Goal: Register for event/course

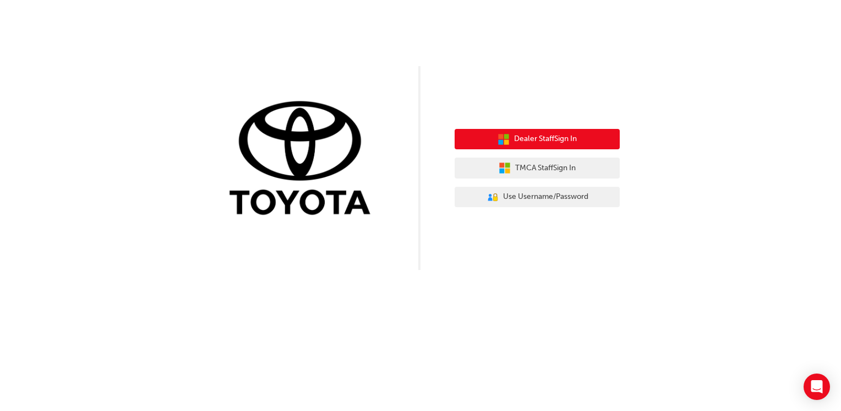
click at [549, 141] on span "Dealer Staff Sign In" at bounding box center [545, 139] width 63 height 13
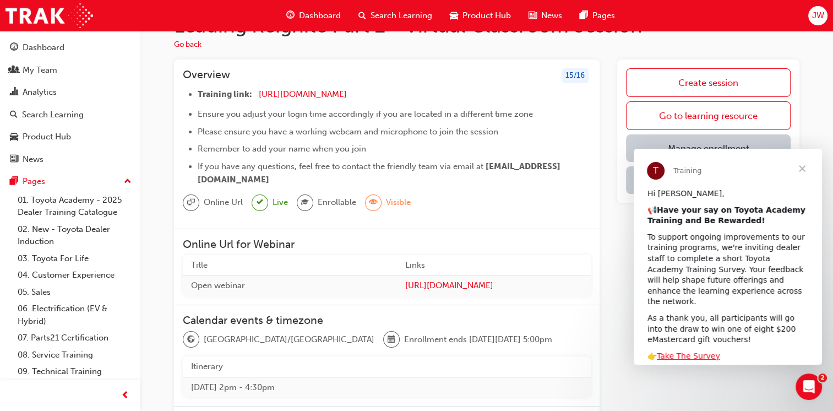
scroll to position [35, 0]
click at [803, 169] on span "Close" at bounding box center [802, 169] width 40 height 40
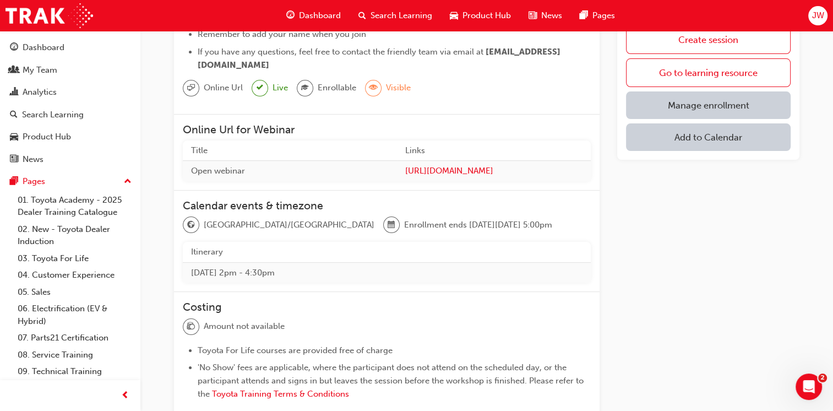
scroll to position [145, 0]
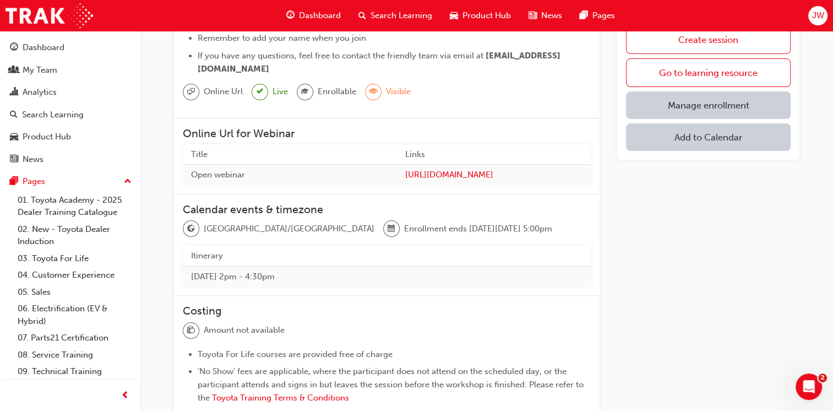
click at [722, 105] on link "Manage enrollment" at bounding box center [708, 105] width 165 height 28
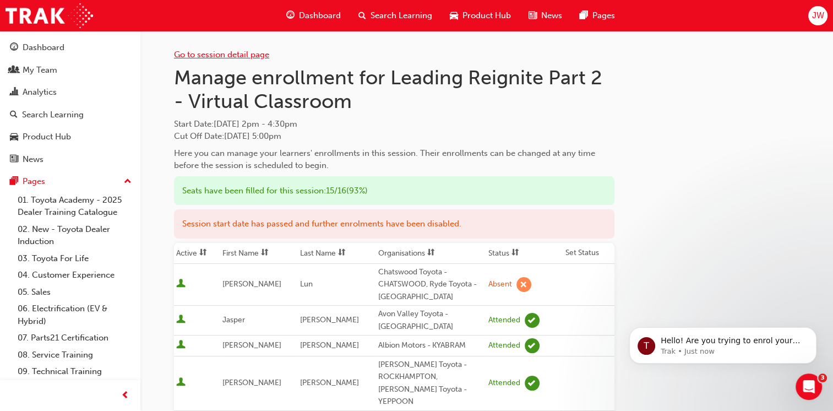
click at [232, 52] on link "Go to session detail page" at bounding box center [221, 55] width 95 height 10
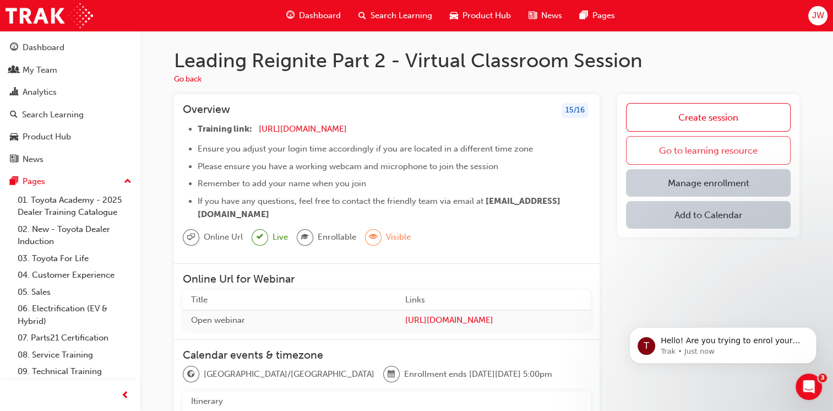
click at [641, 146] on link "Go to learning resource" at bounding box center [708, 150] width 165 height 29
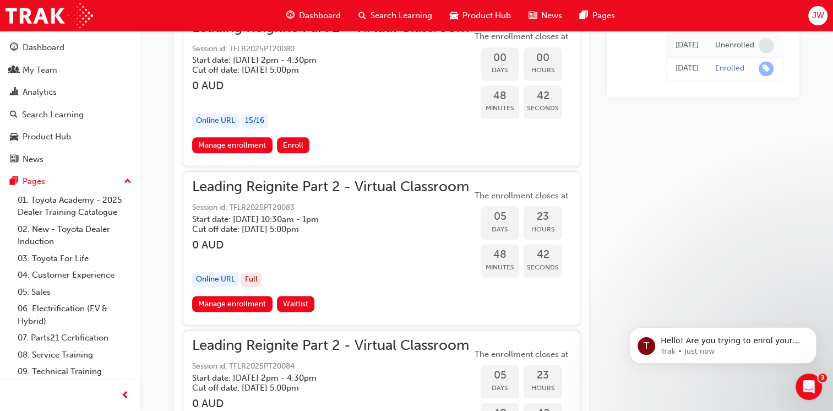
scroll to position [1243, 0]
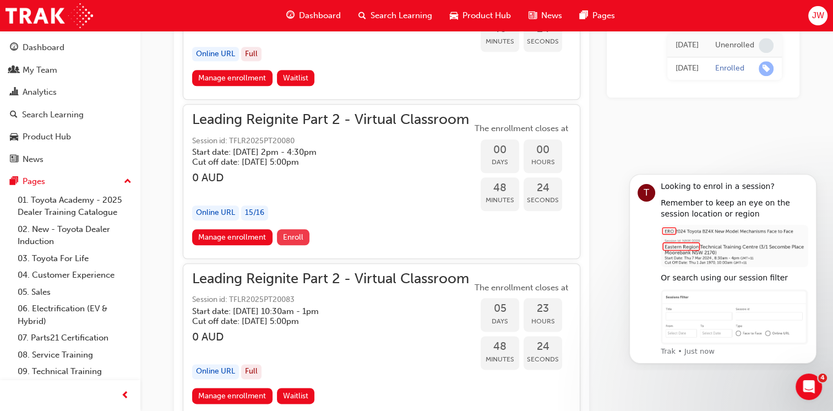
click at [299, 234] on span "Enroll" at bounding box center [293, 236] width 20 height 9
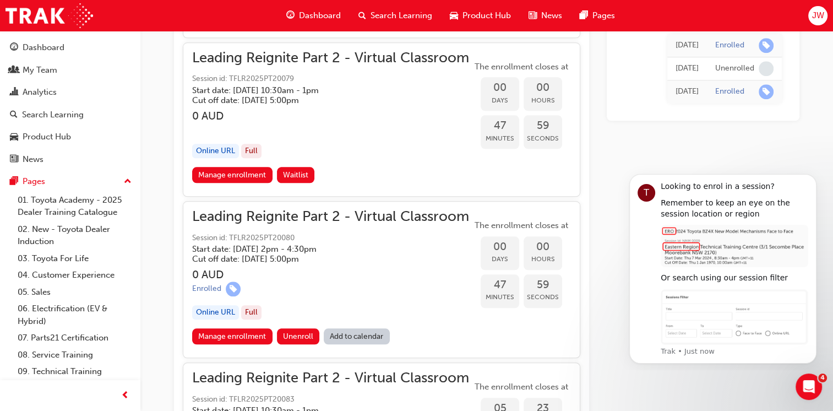
scroll to position [1147, 0]
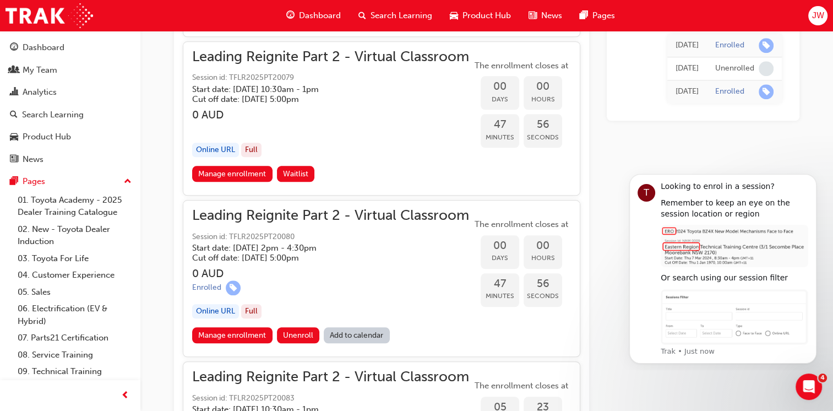
click at [364, 338] on link "Add to calendar" at bounding box center [357, 335] width 66 height 16
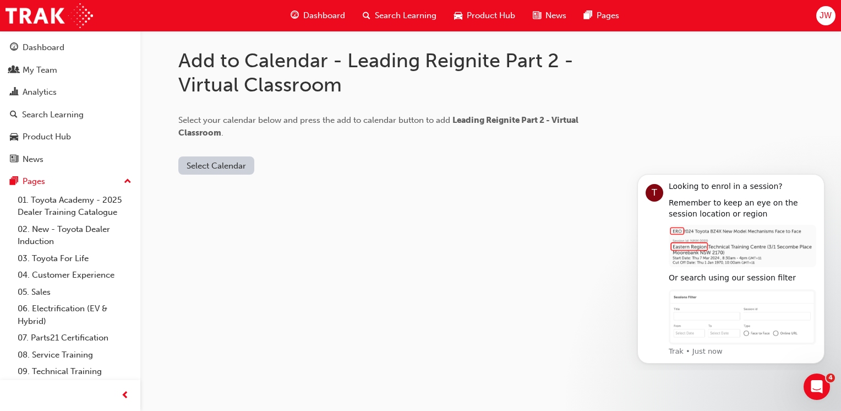
click at [237, 158] on button "Select Calendar" at bounding box center [216, 165] width 76 height 18
click at [221, 199] on button "[DOMAIN_NAME]" at bounding box center [216, 192] width 75 height 21
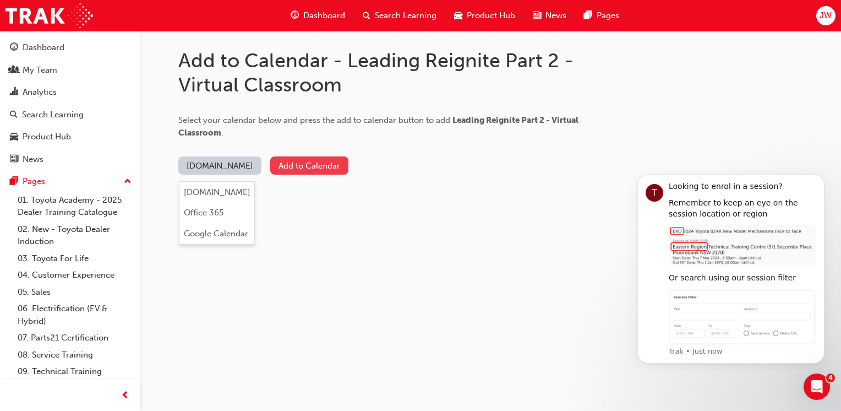
click at [288, 158] on button "Add to Calendar" at bounding box center [309, 165] width 78 height 18
click at [227, 166] on button "[DOMAIN_NAME]" at bounding box center [219, 165] width 83 height 18
click at [823, 389] on div "Open Intercom Messenger" at bounding box center [815, 384] width 36 height 36
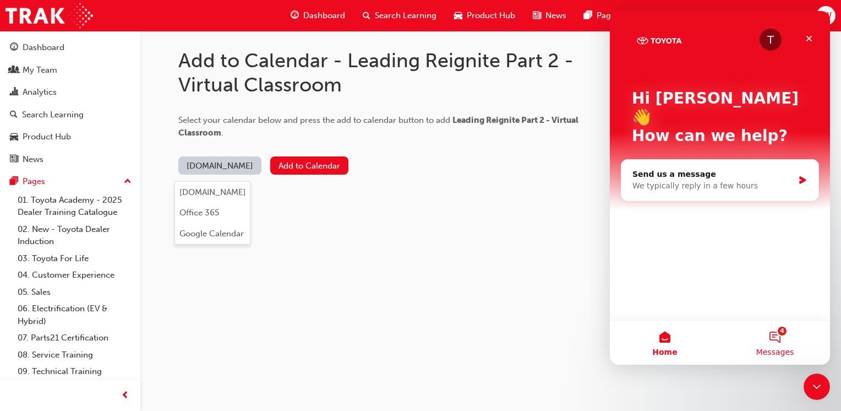
click at [776, 349] on span "Messages" at bounding box center [775, 352] width 38 height 8
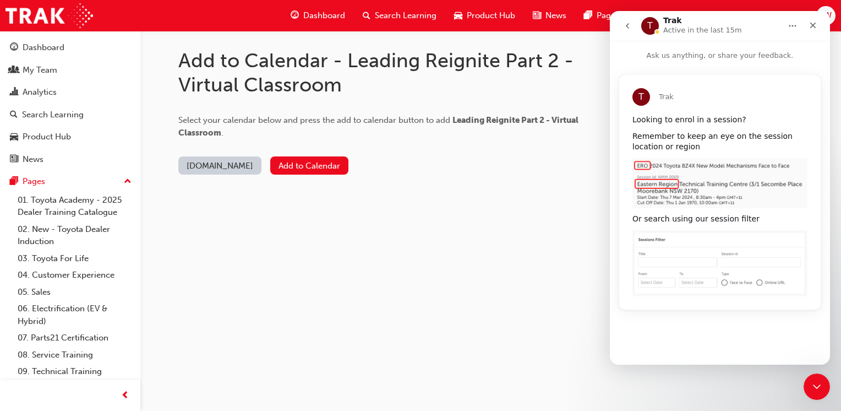
click at [557, 215] on div "Add to Calendar - Leading Reignite Part 2 - Virtual Classroom Select your calen…" at bounding box center [420, 205] width 841 height 411
click at [817, 386] on icon "Close Intercom Messenger" at bounding box center [814, 384] width 13 height 13
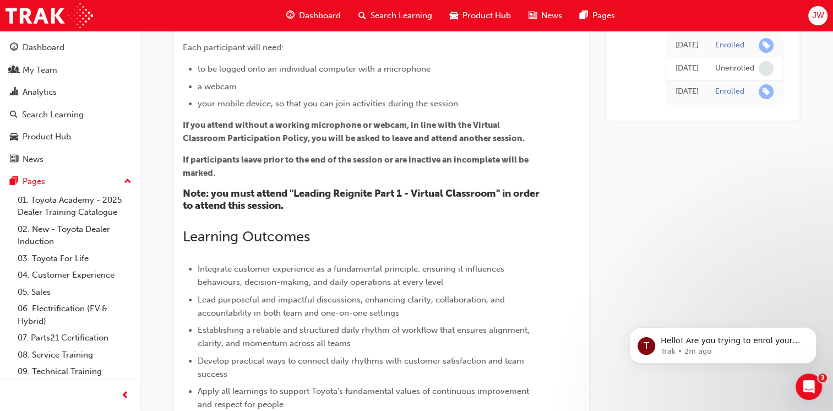
scroll to position [149, 0]
